Goal: Task Accomplishment & Management: Manage account settings

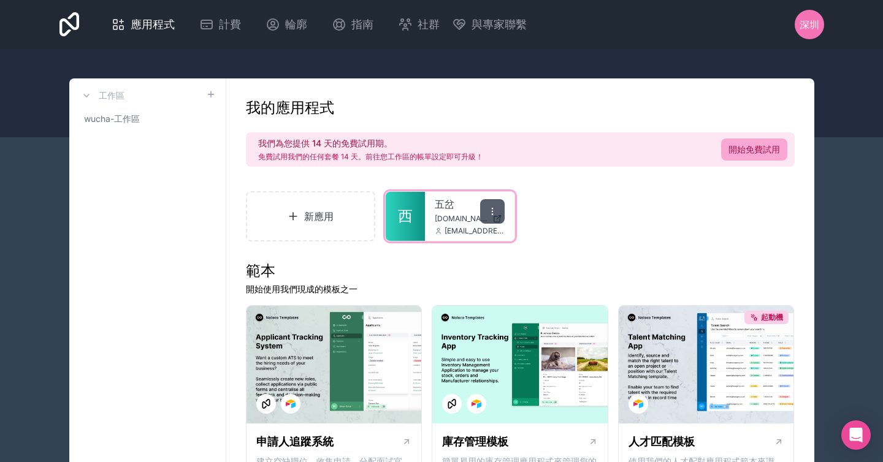
click at [490, 215] on icon at bounding box center [492, 212] width 10 height 10
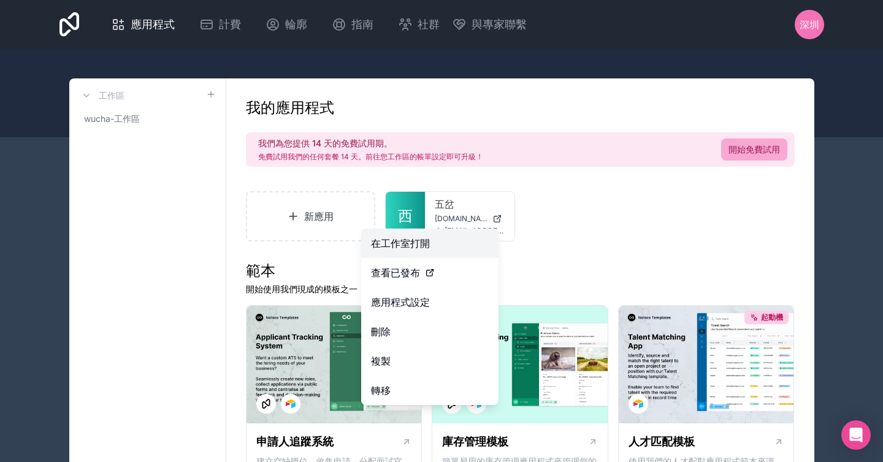
click at [454, 234] on link "在工作室打開" at bounding box center [429, 243] width 137 height 29
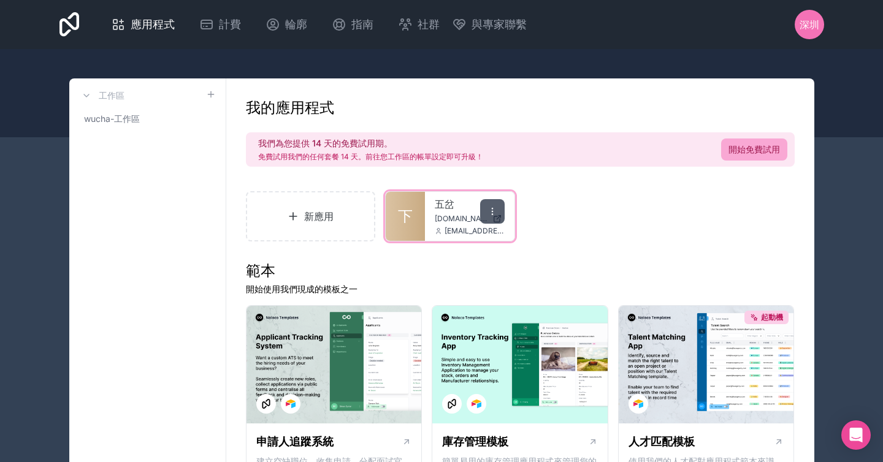
click at [489, 211] on icon at bounding box center [492, 212] width 10 height 10
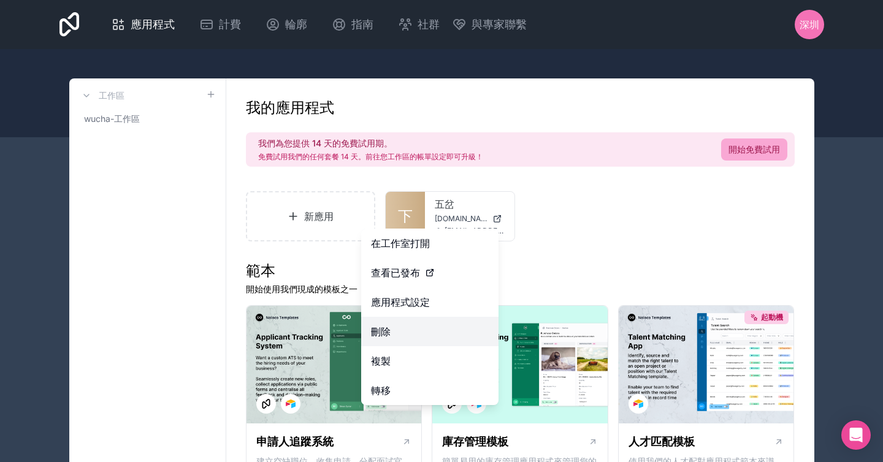
click at [419, 340] on button "刪除" at bounding box center [429, 331] width 137 height 29
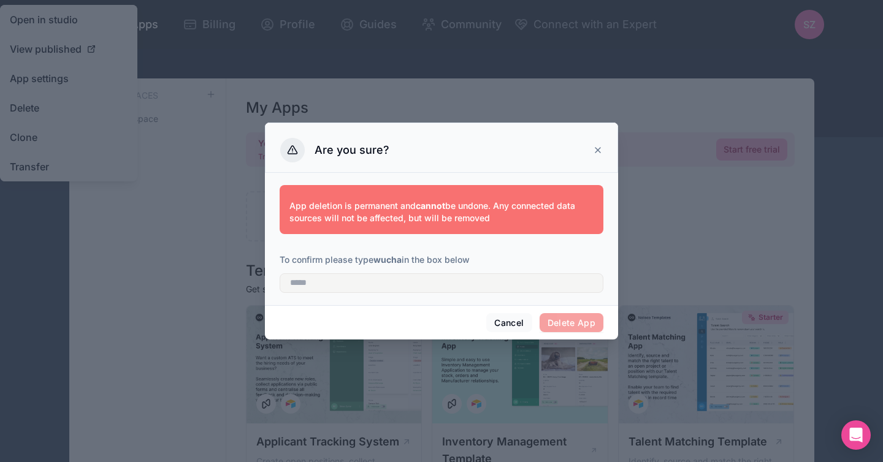
click at [396, 261] on strong "wucha" at bounding box center [387, 259] width 28 height 10
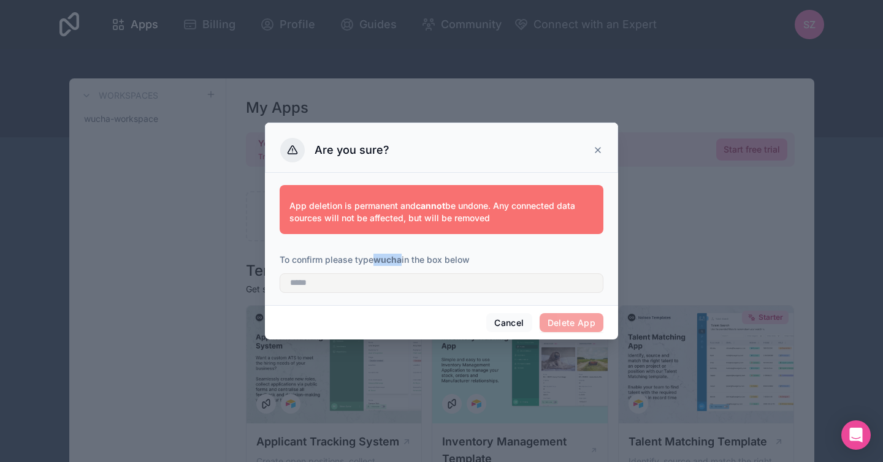
click at [396, 261] on strong "wucha" at bounding box center [387, 259] width 28 height 10
copy strong "wucha"
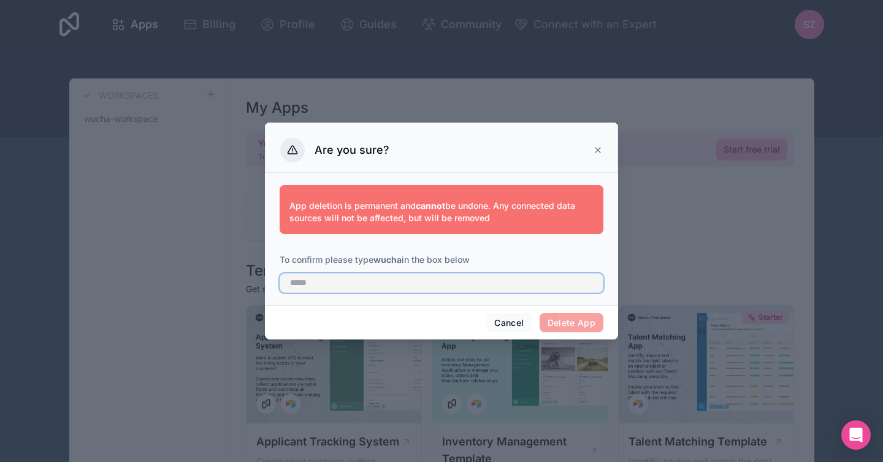
click at [398, 283] on input "text" at bounding box center [442, 283] width 324 height 20
paste input "*****"
type input "*****"
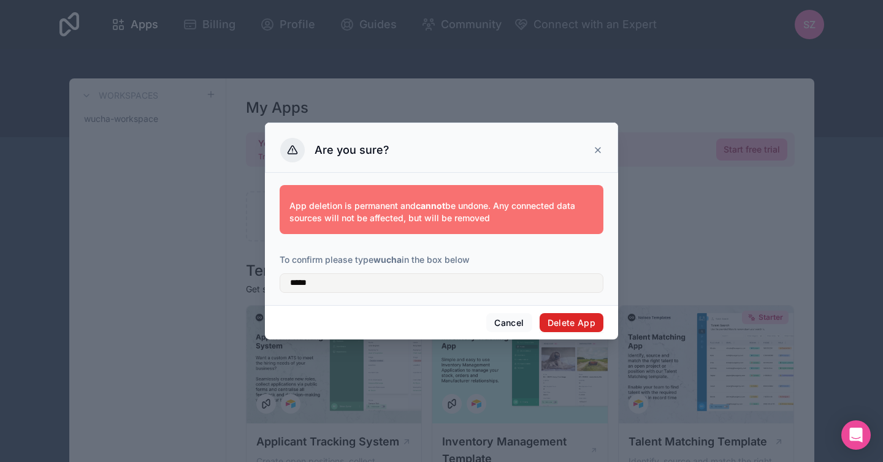
click at [582, 319] on button "Delete App" at bounding box center [571, 323] width 64 height 20
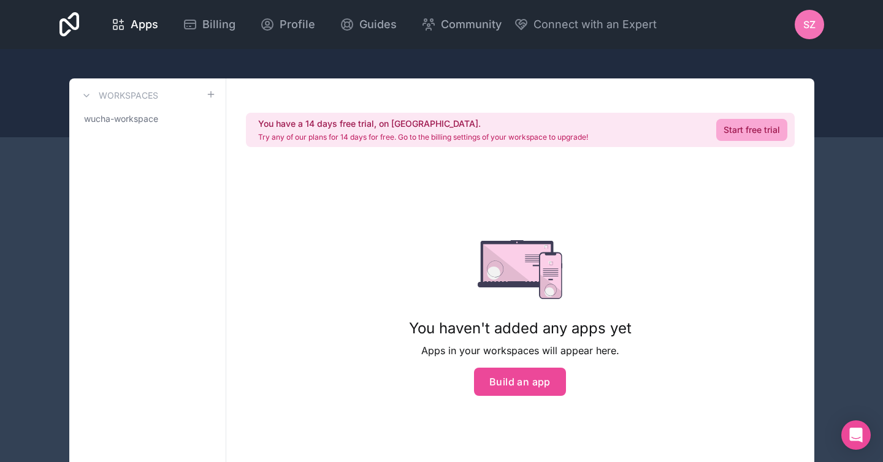
click at [812, 31] on span "SZ" at bounding box center [809, 24] width 12 height 15
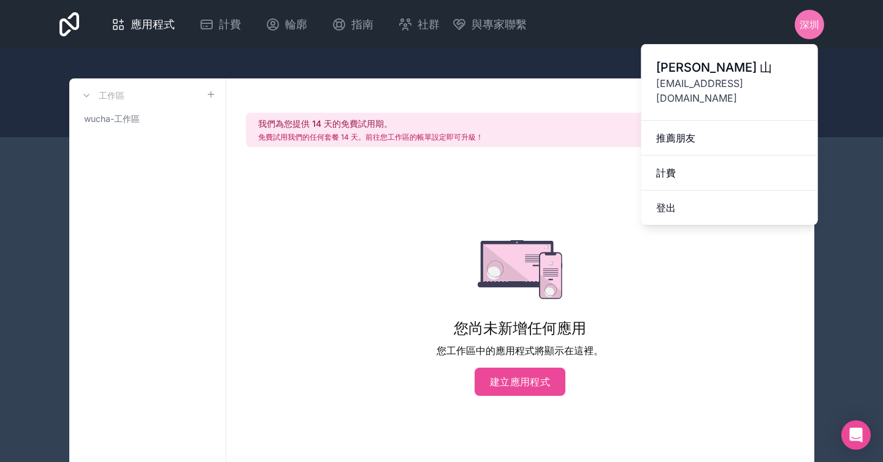
click at [697, 75] on span "朱 山" at bounding box center [729, 67] width 147 height 17
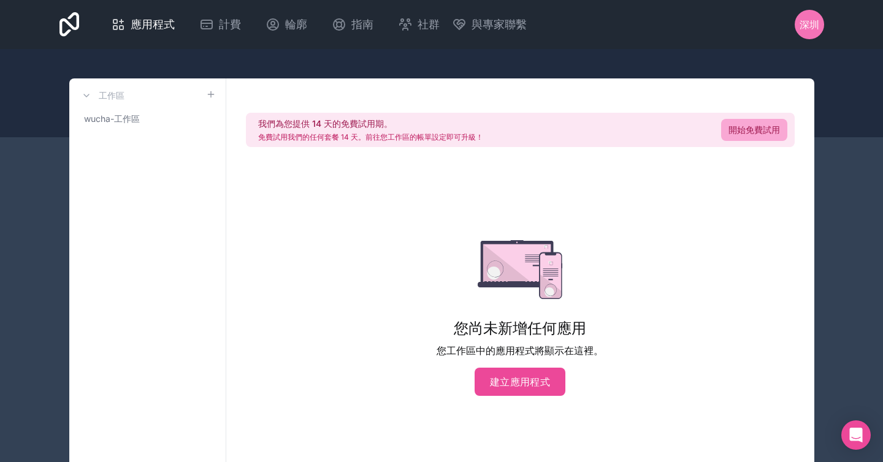
click at [812, 18] on span "深圳" at bounding box center [809, 24] width 20 height 15
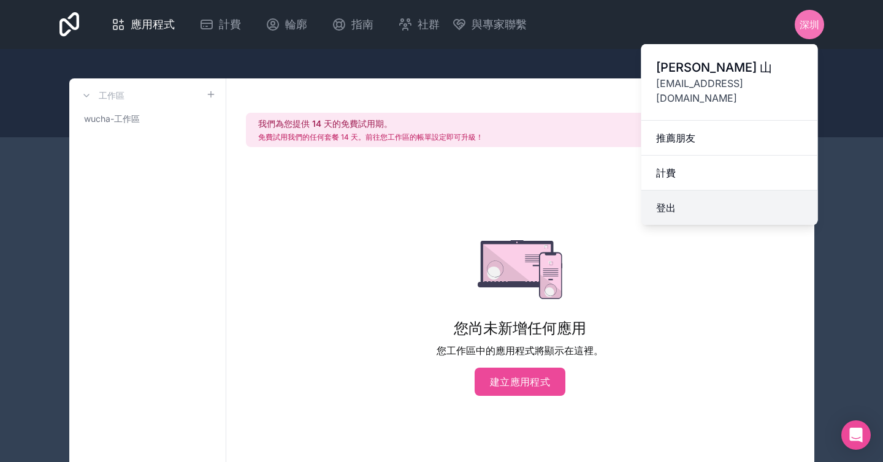
click at [697, 191] on button "登出" at bounding box center [729, 208] width 177 height 34
